Goal: Register for event/course

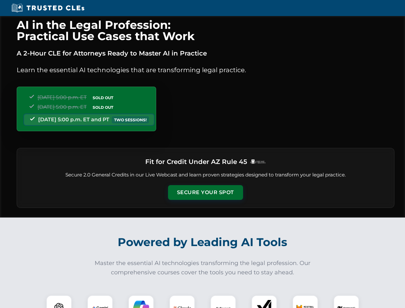
click at [205, 192] on button "Secure Your Spot" at bounding box center [205, 192] width 75 height 15
click at [59, 301] on img at bounding box center [59, 307] width 19 height 19
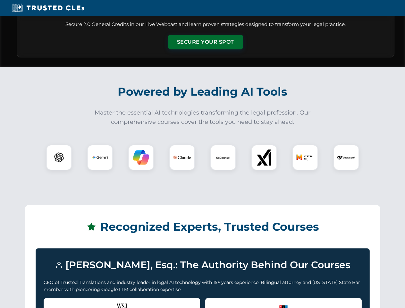
click at [100, 301] on div "Recognized by the WSJ [PERSON_NAME] was featured for his expertise in AI legal …" at bounding box center [122, 311] width 156 height 26
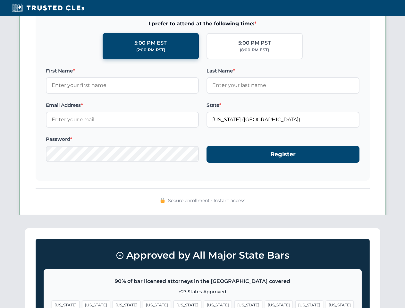
click at [234, 301] on span "[US_STATE]" at bounding box center [248, 304] width 28 height 9
click at [295, 301] on span "[US_STATE]" at bounding box center [309, 304] width 28 height 9
